Goal: Task Accomplishment & Management: Manage account settings

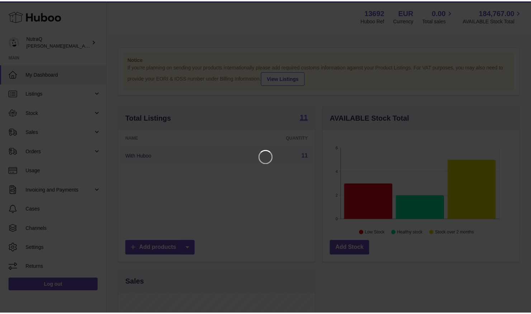
scroll to position [112, 199]
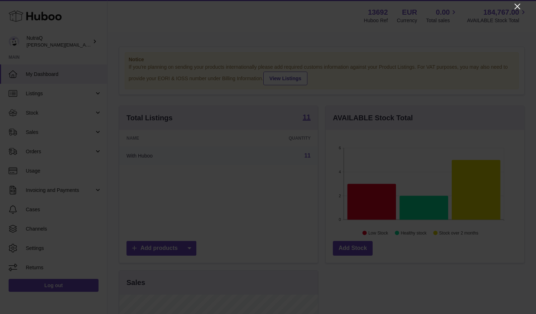
click at [516, 6] on icon "Close" at bounding box center [517, 6] width 9 height 9
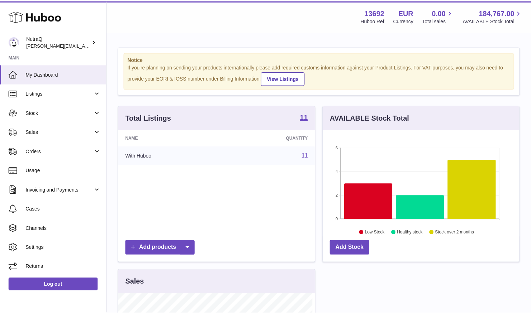
scroll to position [358420, 358336]
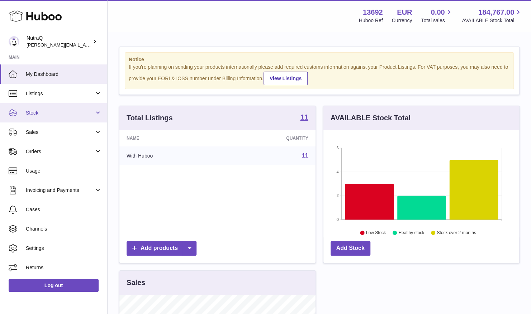
click at [95, 116] on link "Stock" at bounding box center [53, 112] width 107 height 19
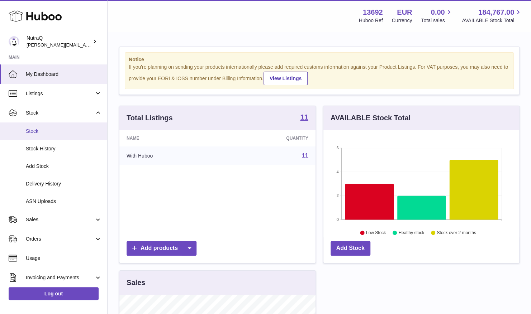
click at [63, 133] on span "Stock" at bounding box center [64, 131] width 76 height 7
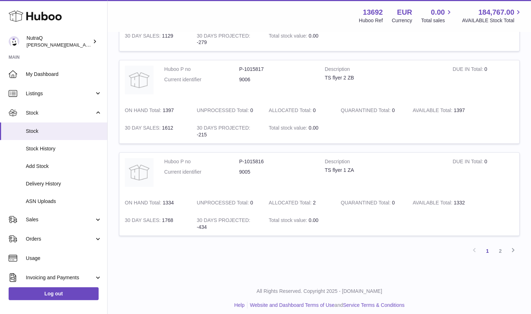
scroll to position [791, 0]
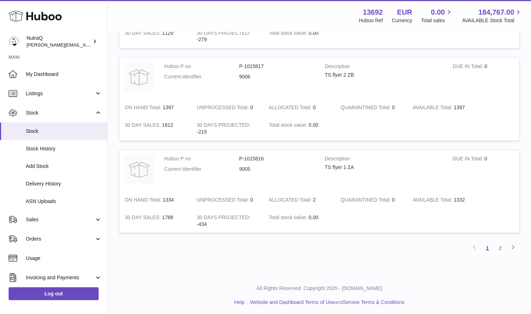
click at [487, 246] on link "1" at bounding box center [487, 248] width 13 height 13
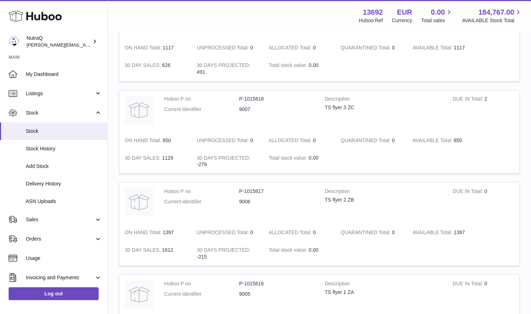
scroll to position [791, 0]
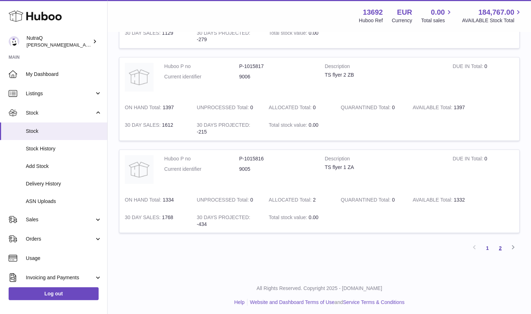
click at [501, 245] on link "2" at bounding box center [500, 248] width 13 height 13
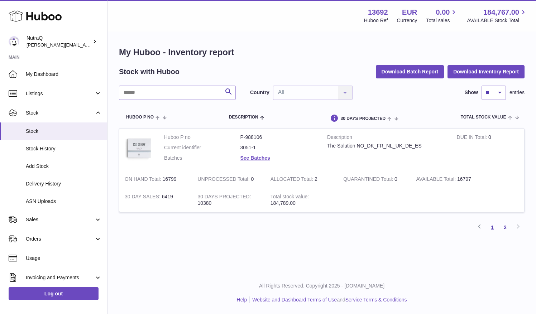
click at [493, 227] on link "1" at bounding box center [492, 227] width 13 height 13
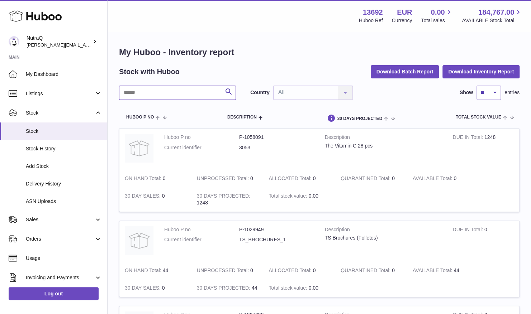
click at [214, 89] on input "text" at bounding box center [177, 93] width 117 height 14
type input "****"
